Goal: Navigation & Orientation: Find specific page/section

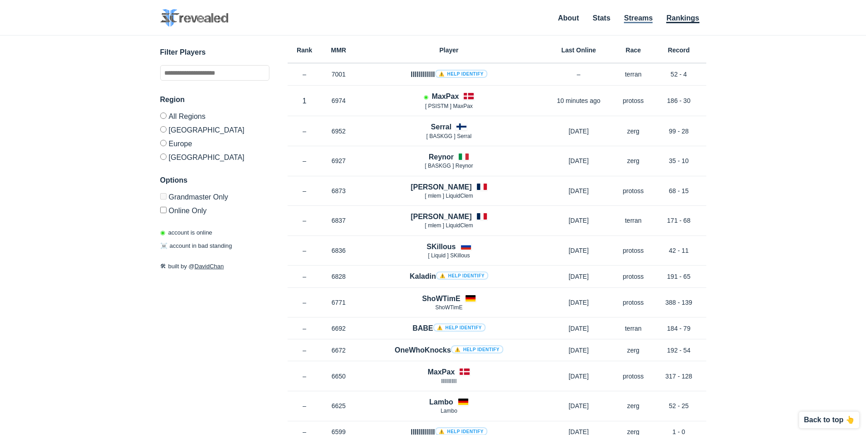
click at [643, 17] on link "Streams" at bounding box center [638, 18] width 29 height 9
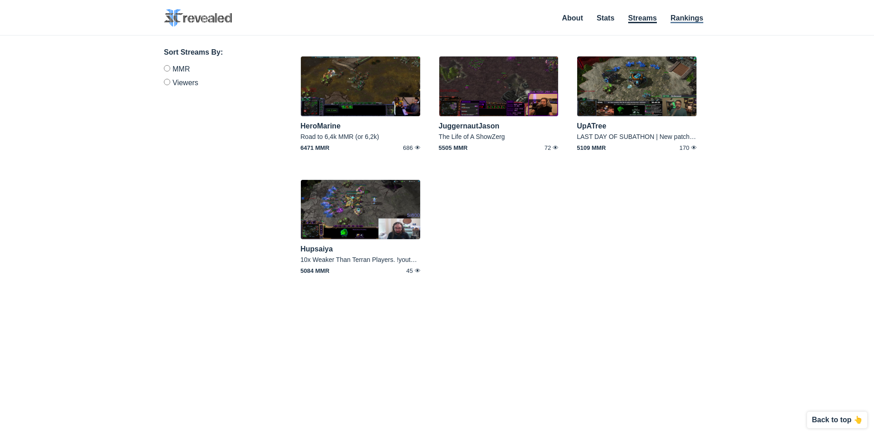
click at [685, 15] on link "Rankings" at bounding box center [687, 18] width 33 height 9
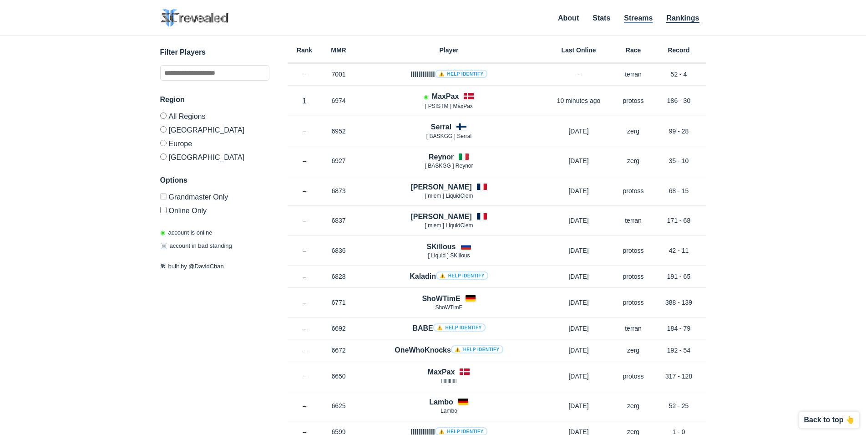
click at [642, 18] on link "Streams" at bounding box center [638, 18] width 29 height 9
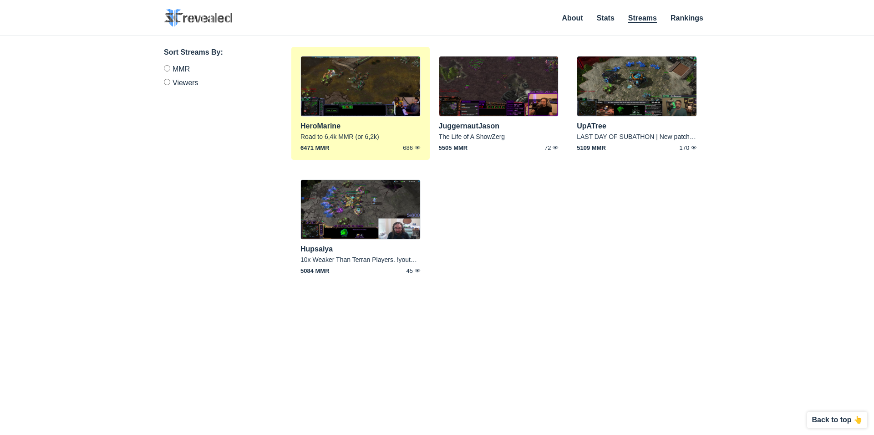
click at [336, 91] on img at bounding box center [361, 86] width 120 height 61
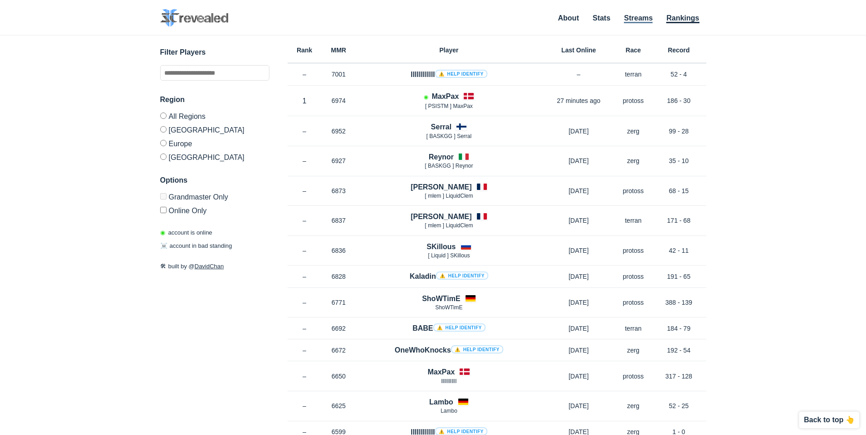
click at [638, 17] on link "Streams" at bounding box center [638, 18] width 29 height 9
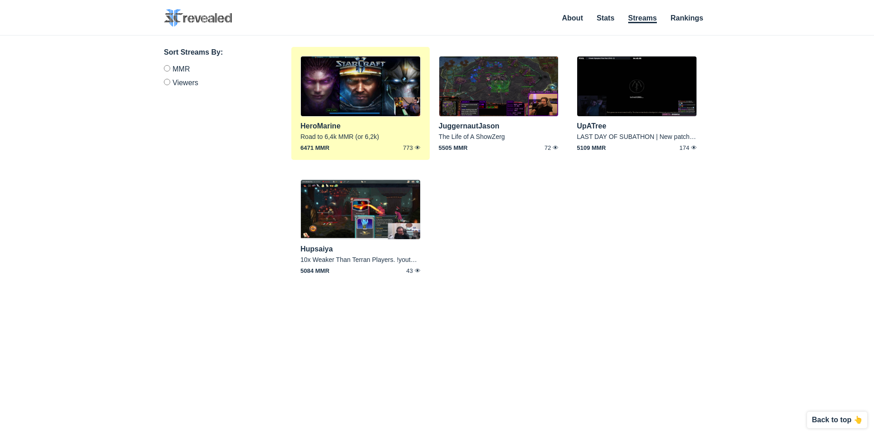
click at [364, 86] on img at bounding box center [361, 86] width 120 height 61
